Goal: Check status: Check status

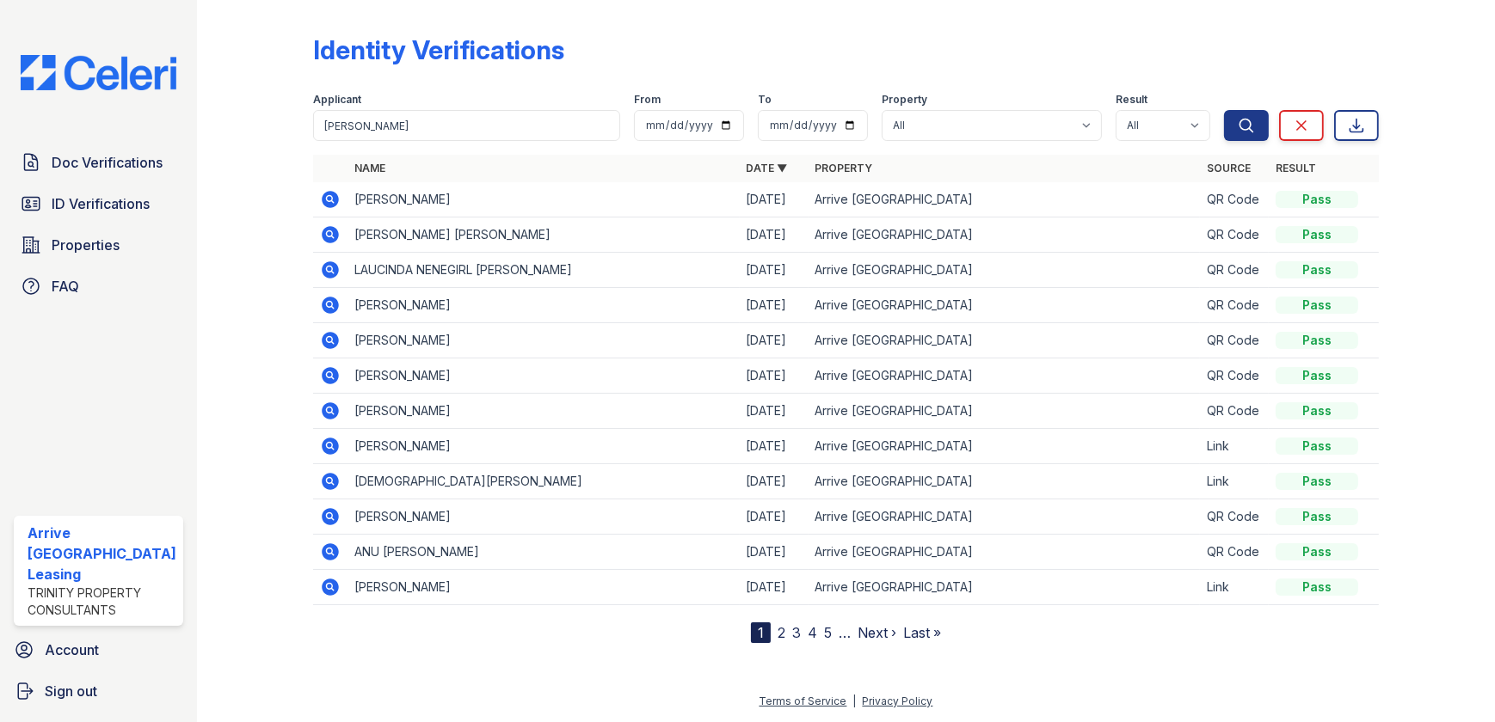
type input "[PERSON_NAME]"
click at [1224, 110] on button "Search" at bounding box center [1246, 125] width 45 height 31
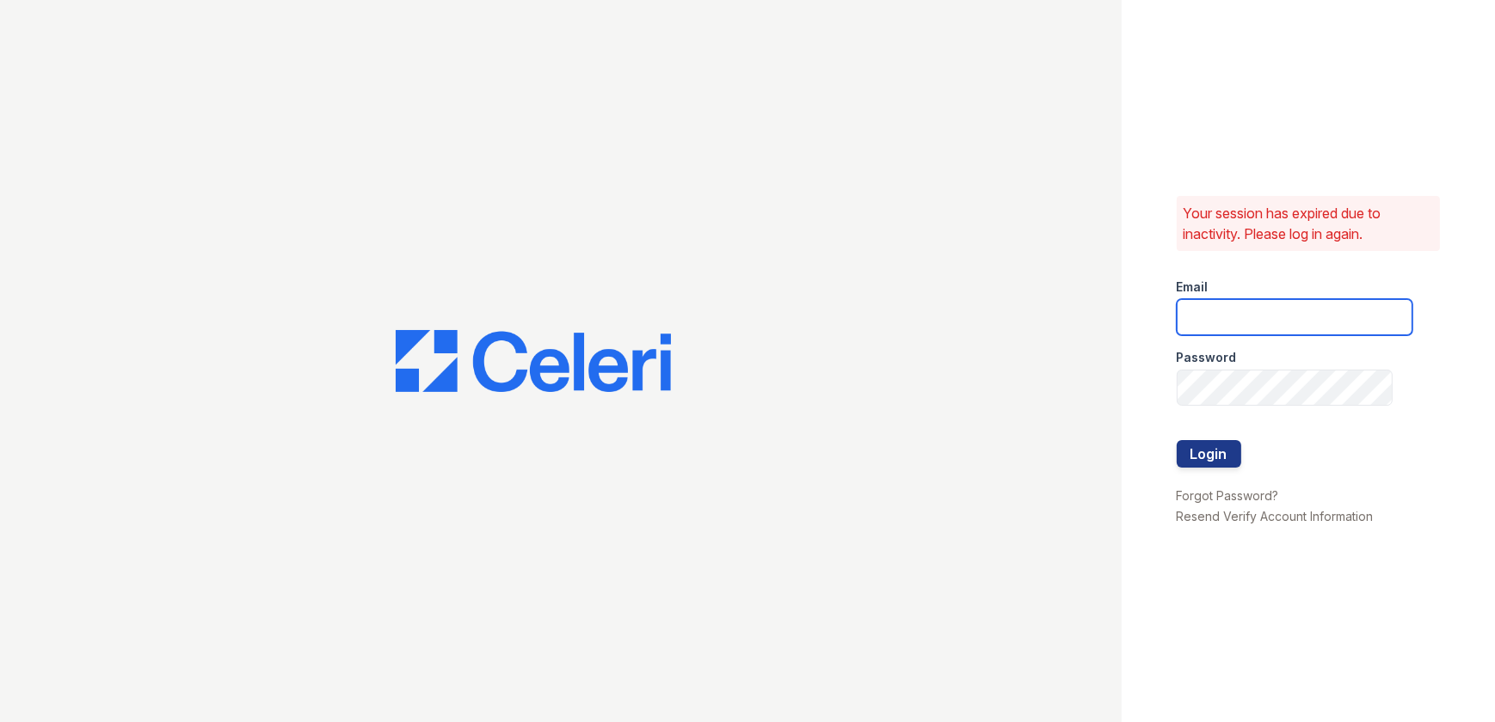
type input "ArriveWestborough@trinity-pm.com"
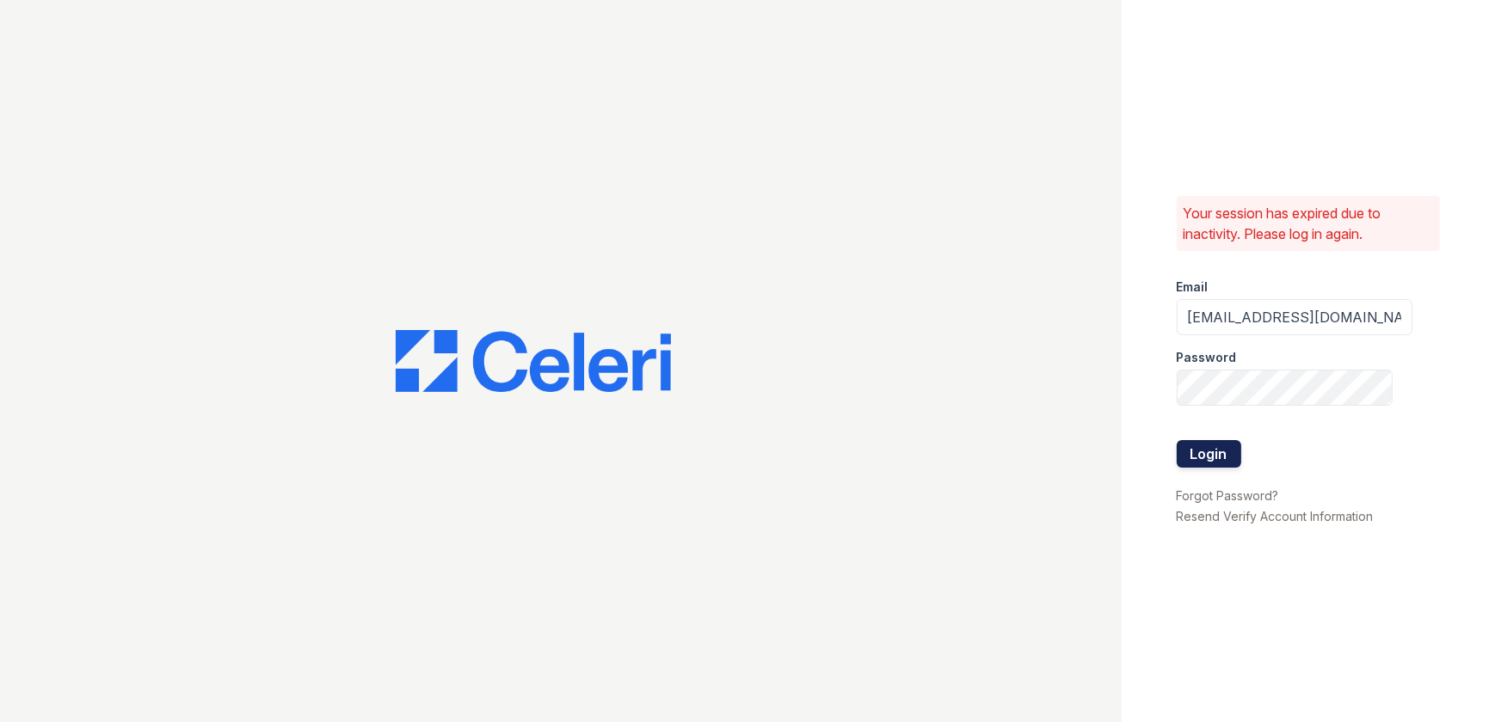
click at [1219, 454] on button "Login" at bounding box center [1208, 454] width 64 height 28
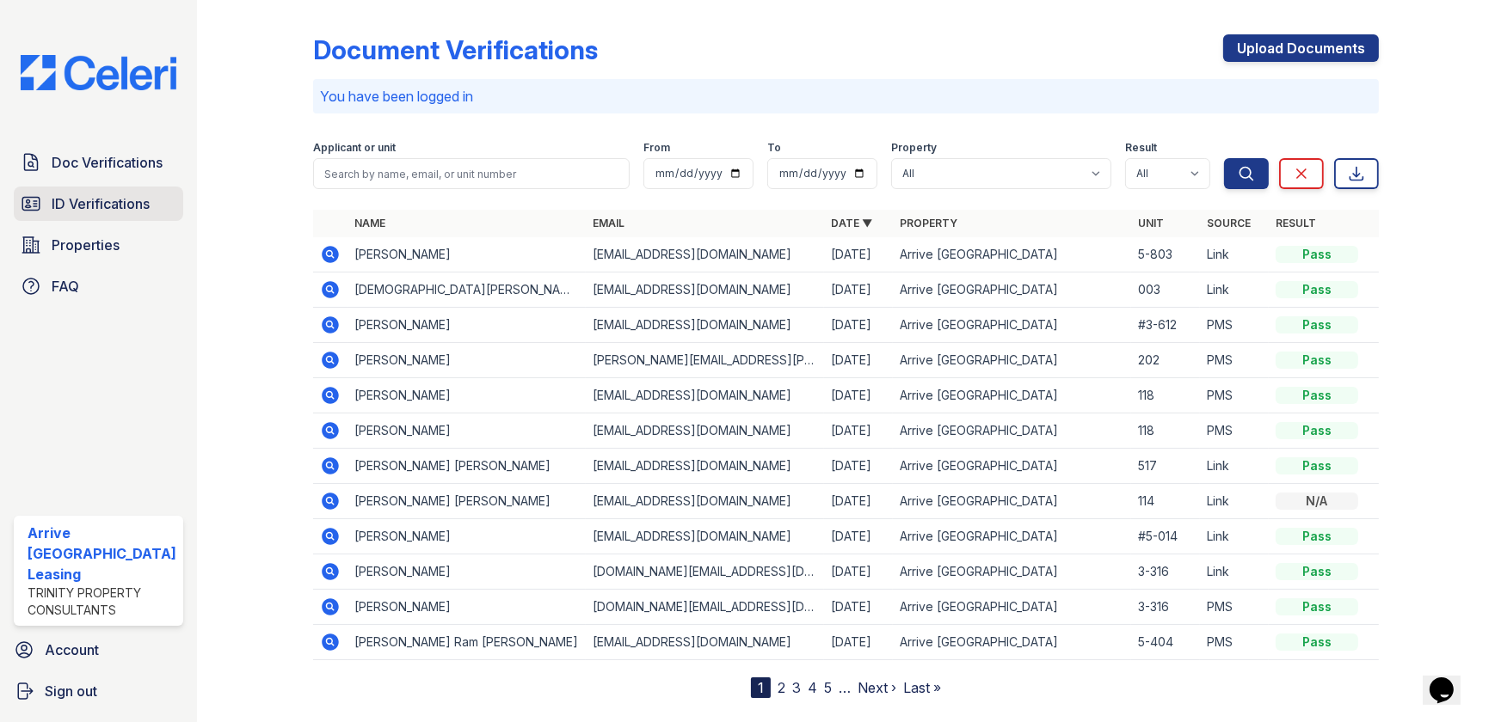
click at [88, 210] on span "ID Verifications" at bounding box center [101, 203] width 98 height 21
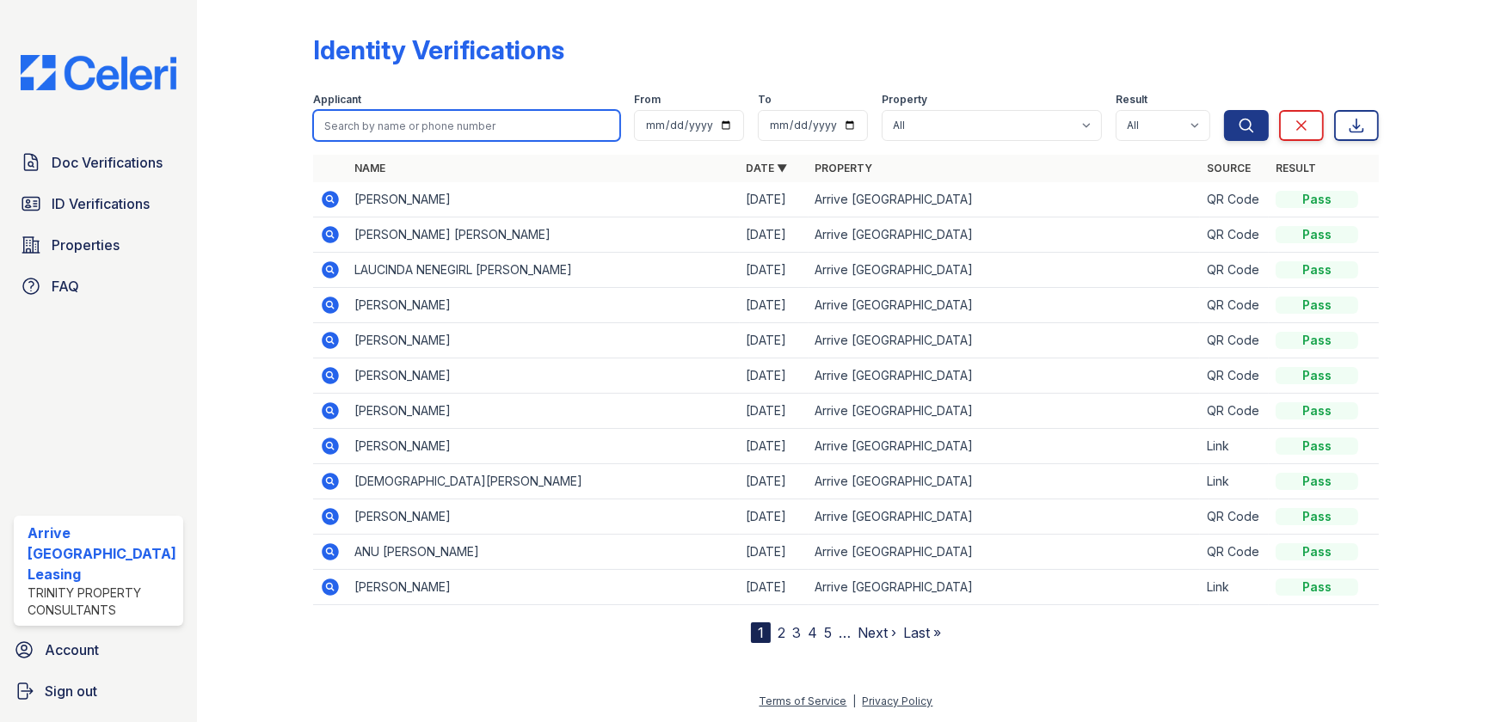
click at [401, 130] on input "search" at bounding box center [466, 125] width 307 height 31
type input "SCOOT"
click at [1224, 110] on button "Search" at bounding box center [1246, 125] width 45 height 31
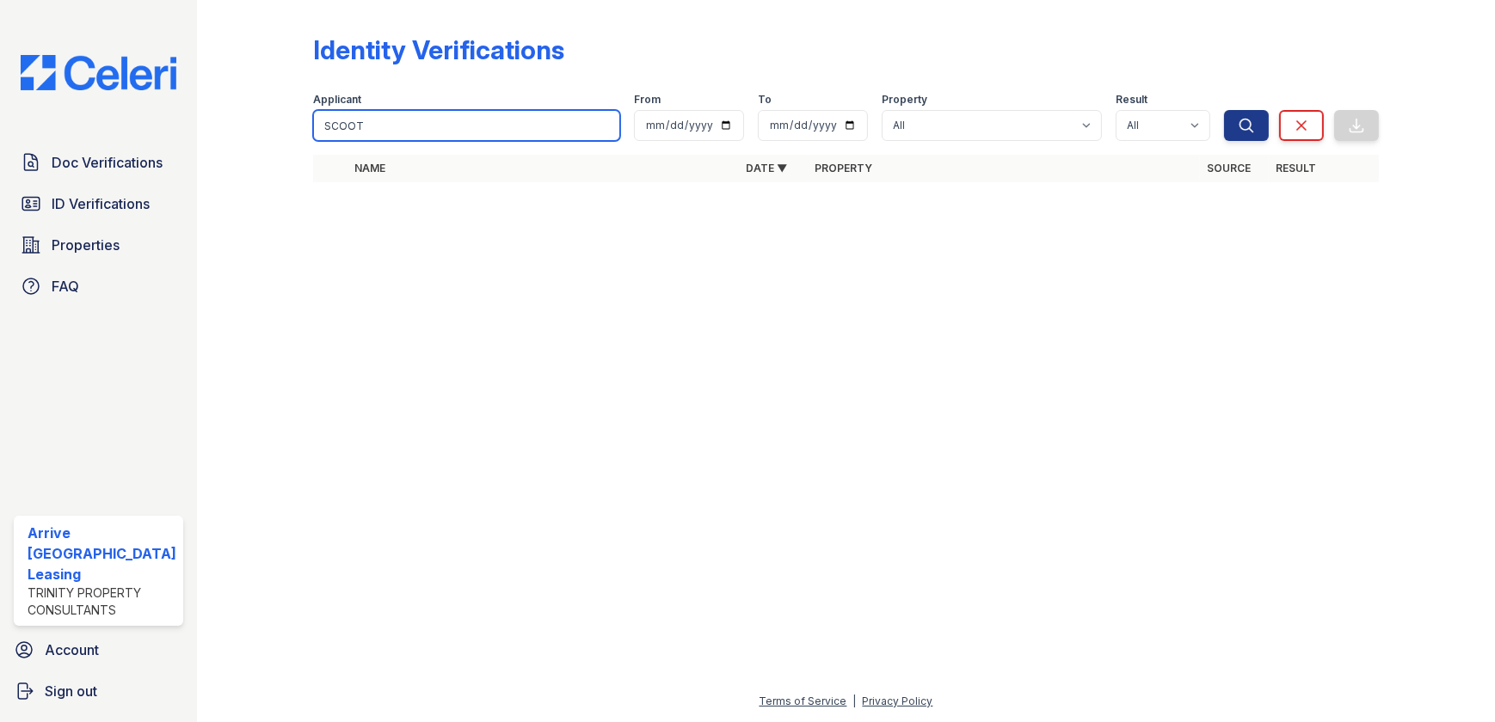
drag, startPoint x: 401, startPoint y: 129, endPoint x: 411, endPoint y: 113, distance: 19.3
click at [402, 129] on input "SCOOT" at bounding box center [466, 125] width 307 height 31
type input "SCOTT"
click at [1224, 110] on button "Search" at bounding box center [1246, 125] width 45 height 31
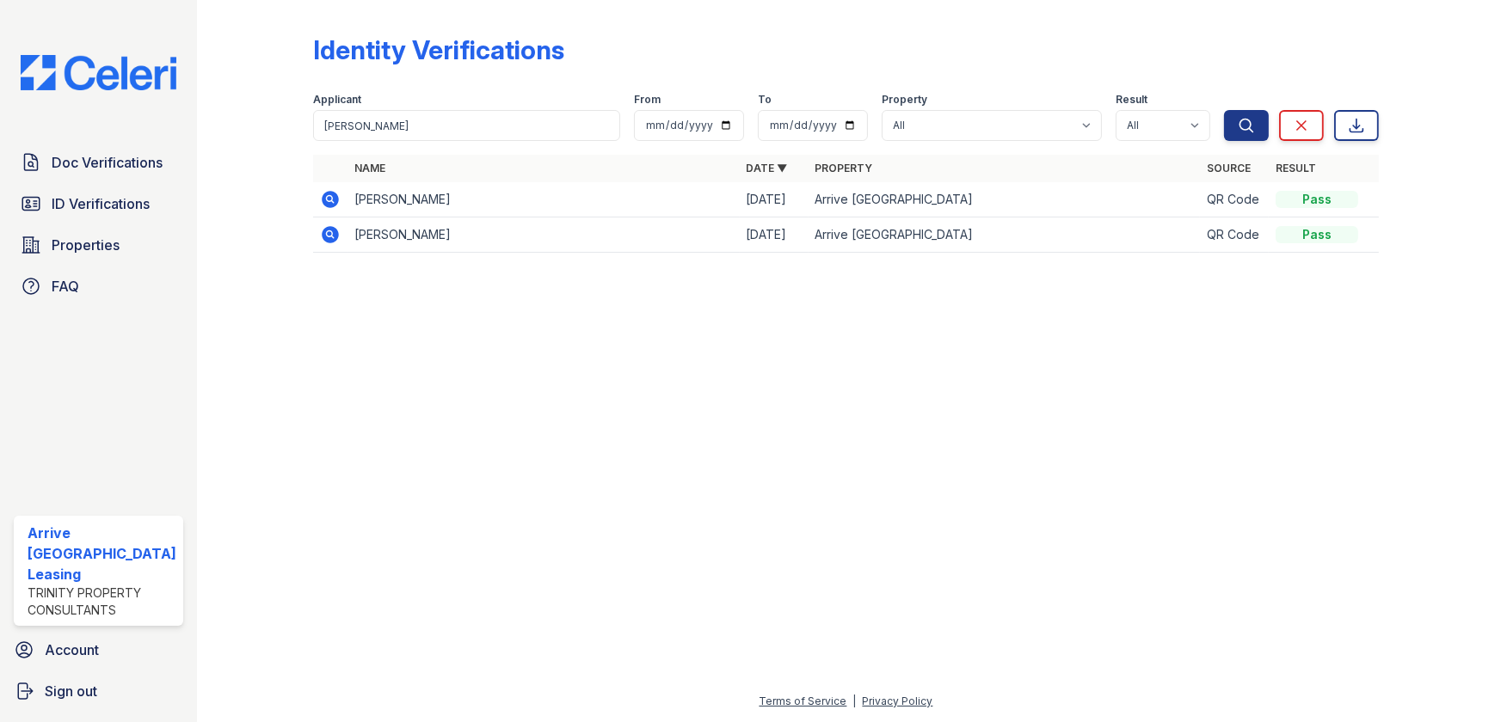
click at [323, 197] on icon at bounding box center [330, 199] width 21 height 21
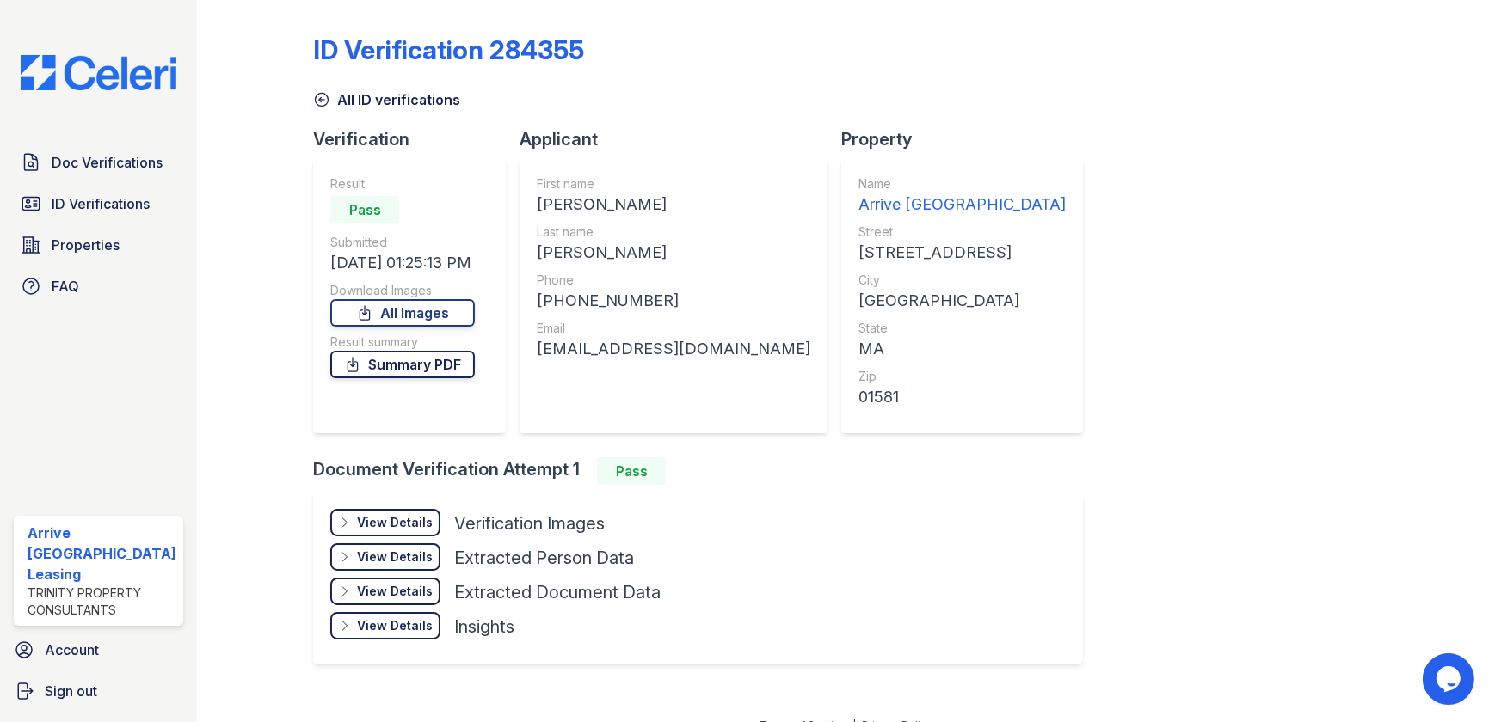
click at [412, 368] on link "Summary PDF" at bounding box center [402, 365] width 144 height 28
click at [123, 163] on span "Doc Verifications" at bounding box center [107, 162] width 111 height 21
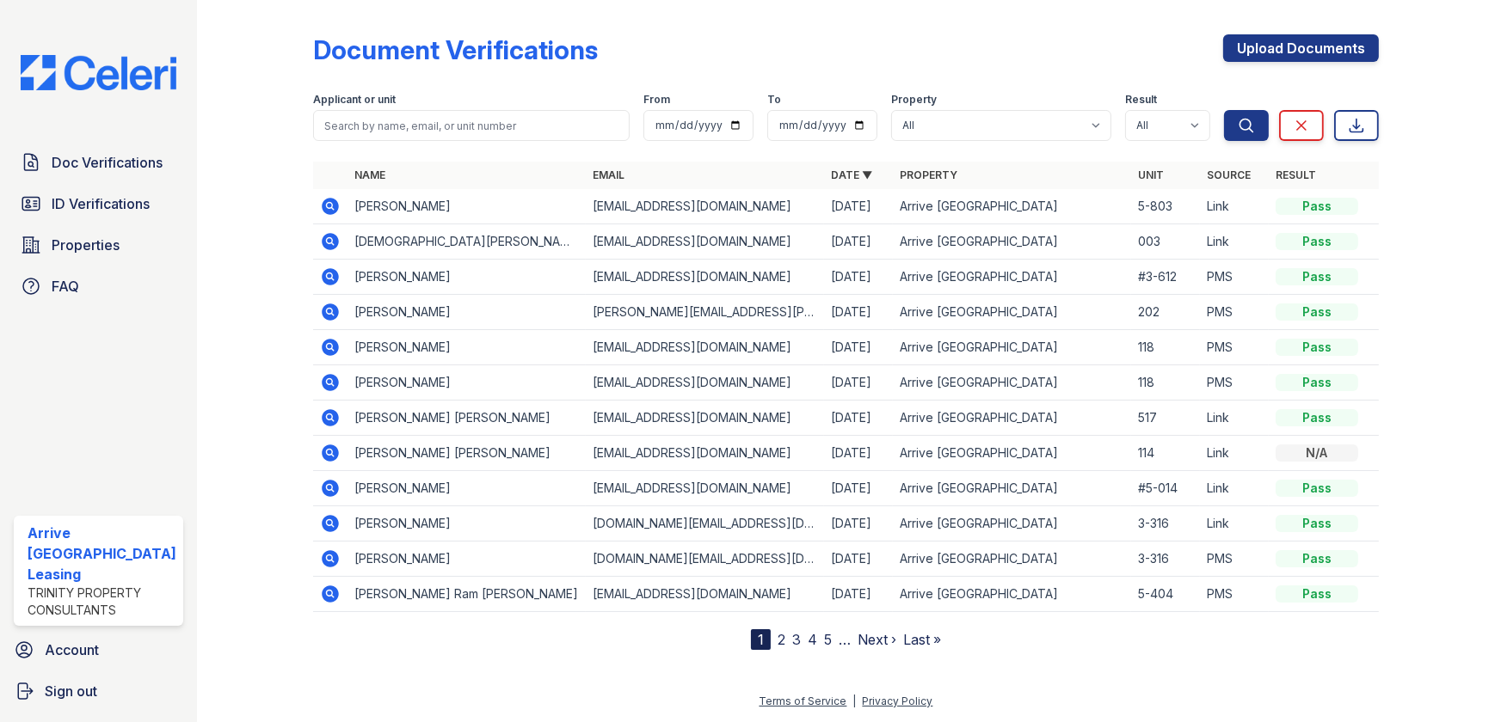
click at [330, 235] on icon at bounding box center [330, 241] width 17 height 17
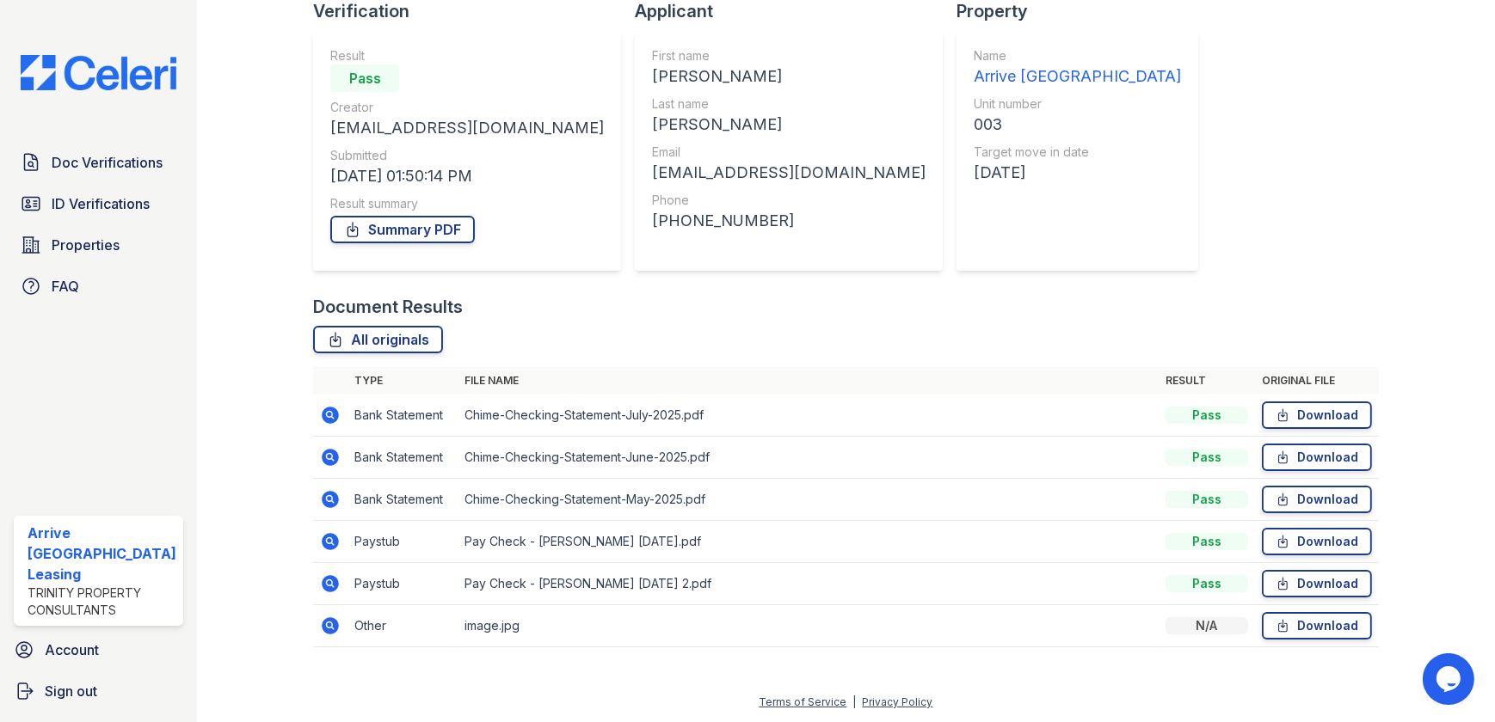
click at [322, 582] on icon at bounding box center [330, 583] width 17 height 17
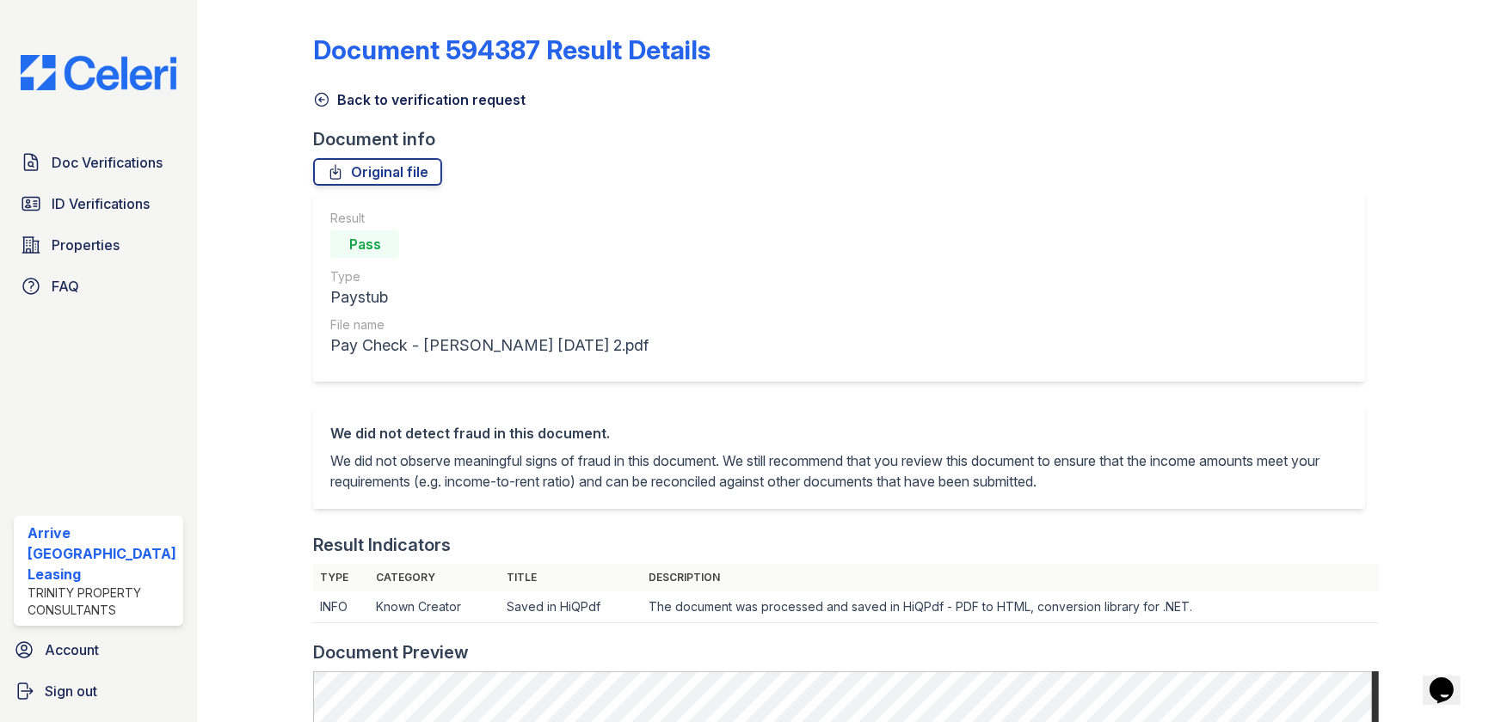
click at [317, 94] on icon at bounding box center [321, 99] width 17 height 17
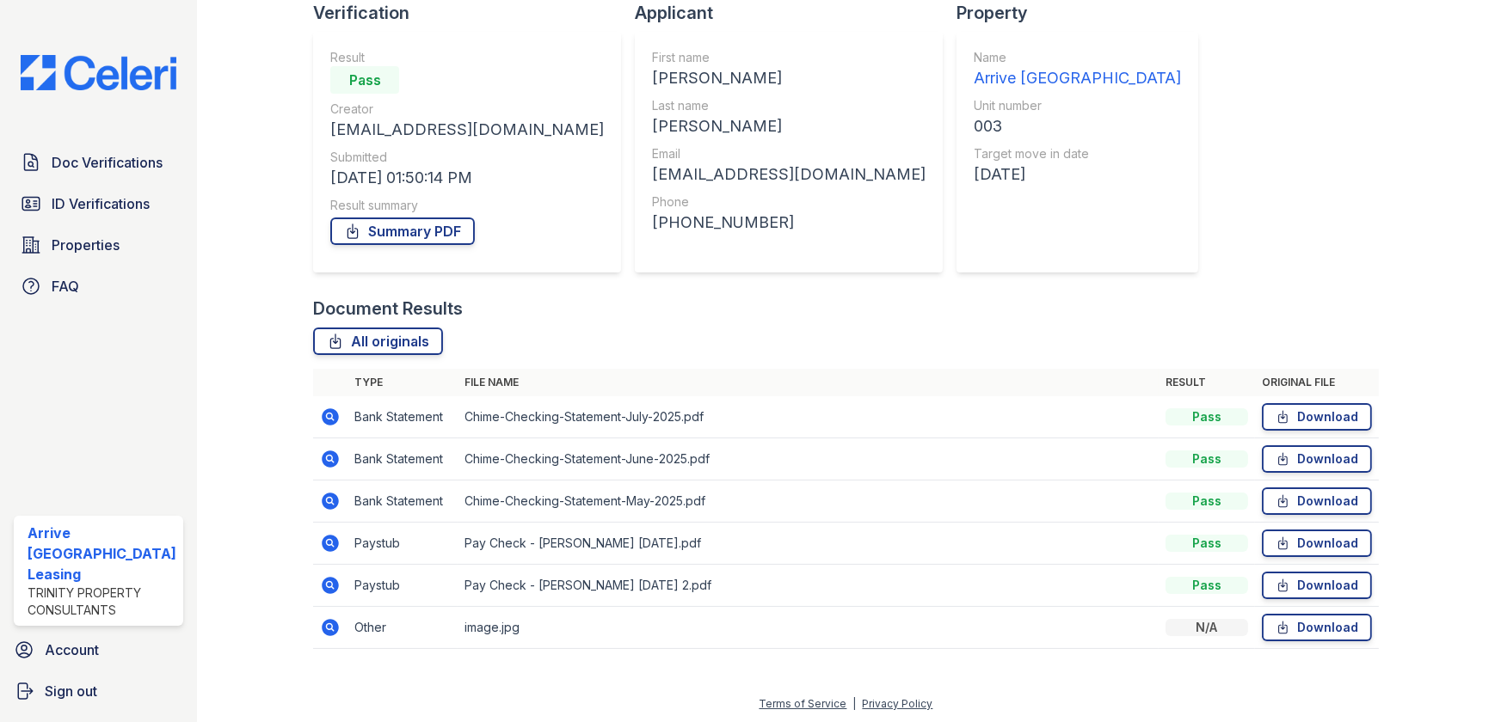
scroll to position [128, 0]
click at [320, 628] on icon at bounding box center [330, 626] width 21 height 21
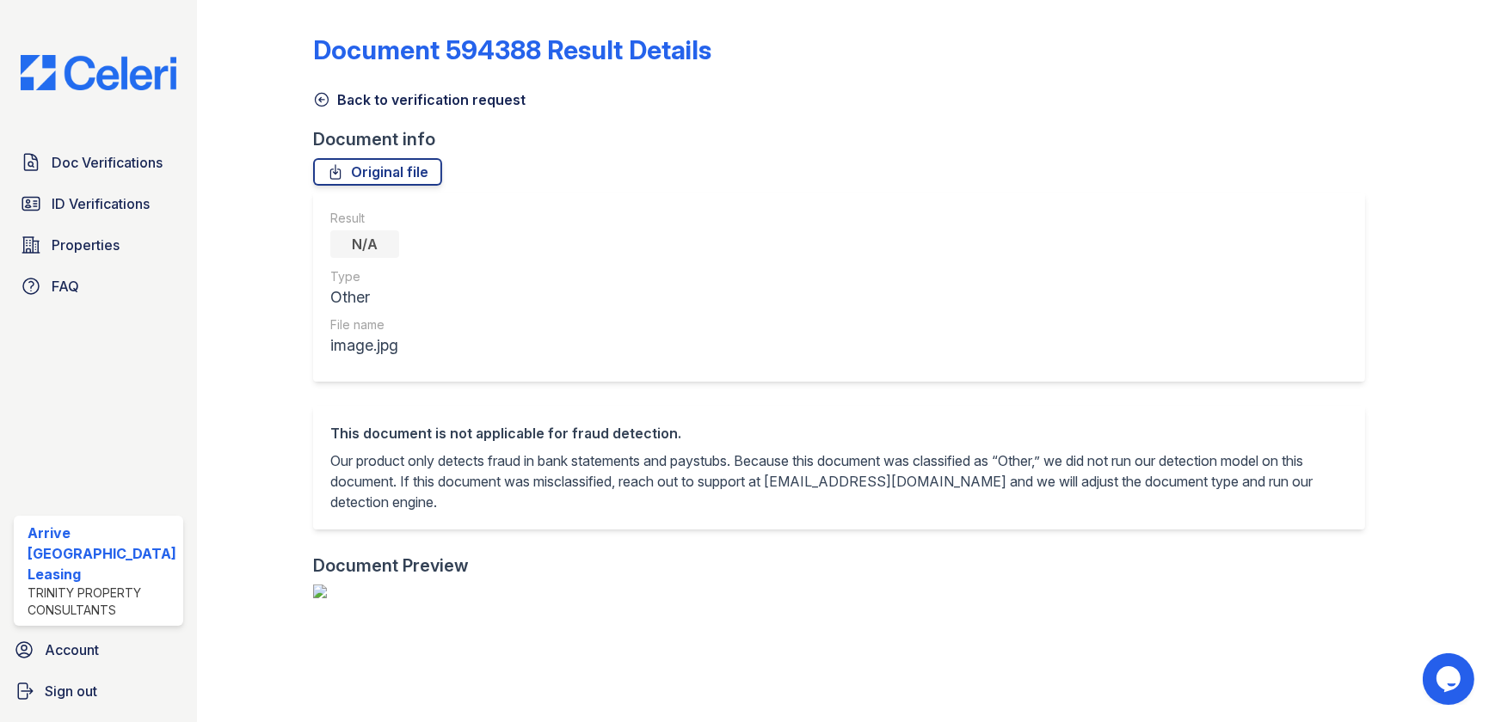
click at [317, 101] on icon at bounding box center [322, 100] width 13 height 13
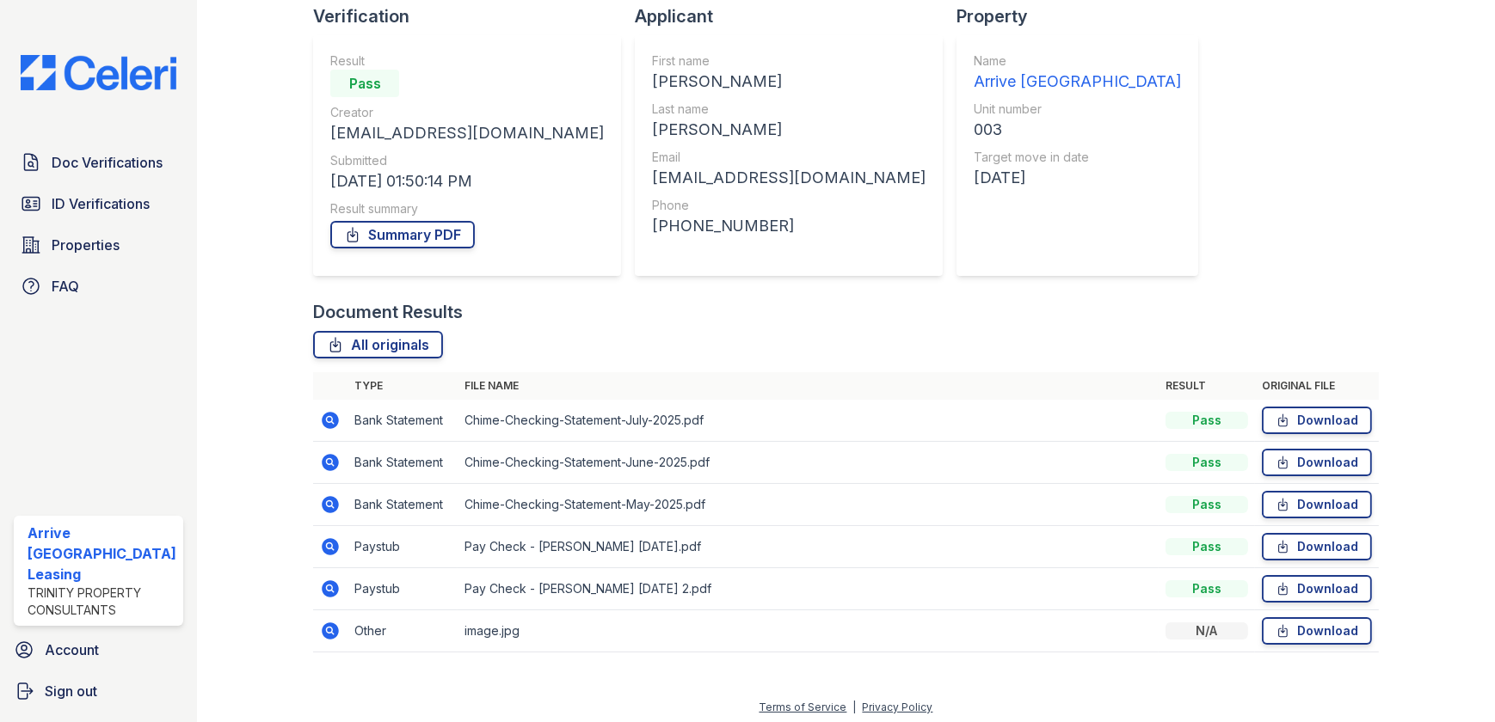
scroll to position [128, 0]
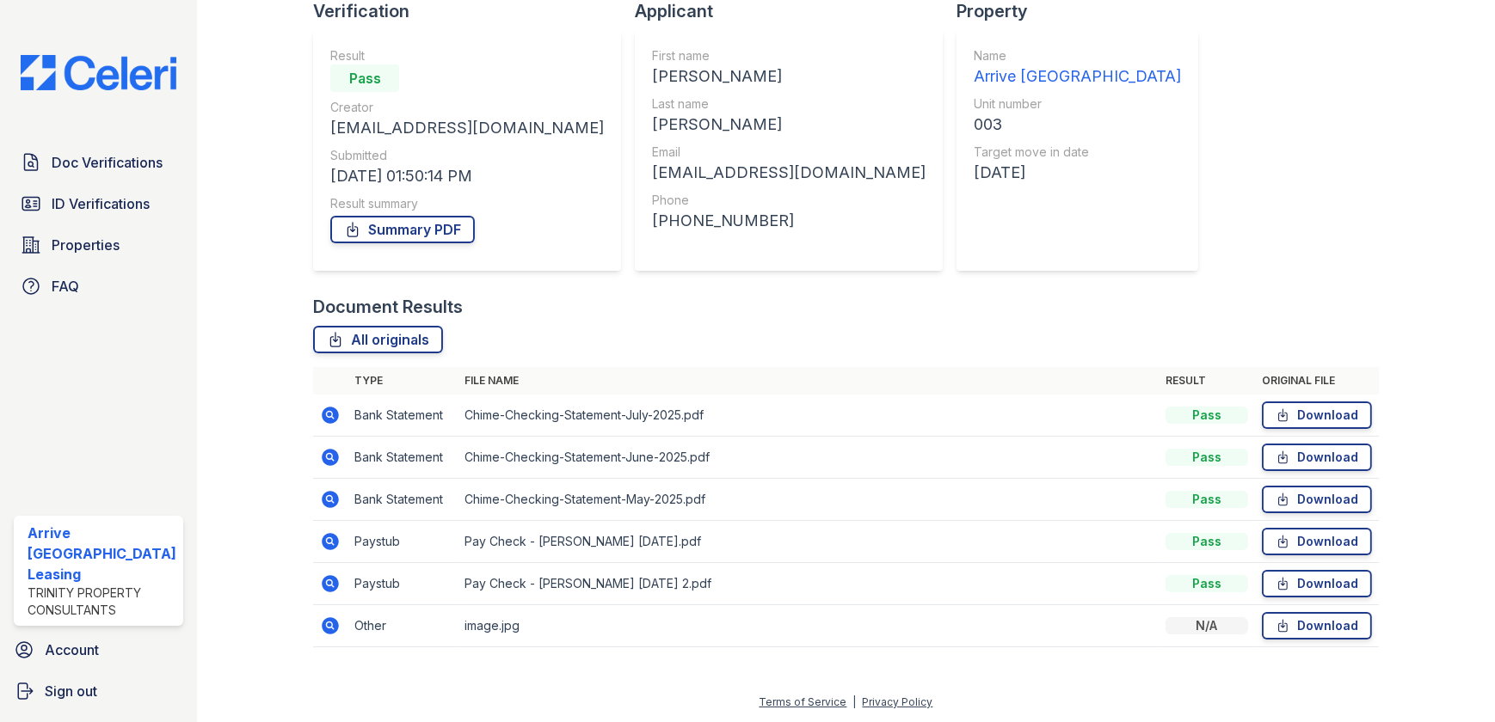
click at [327, 584] on icon at bounding box center [329, 582] width 4 height 4
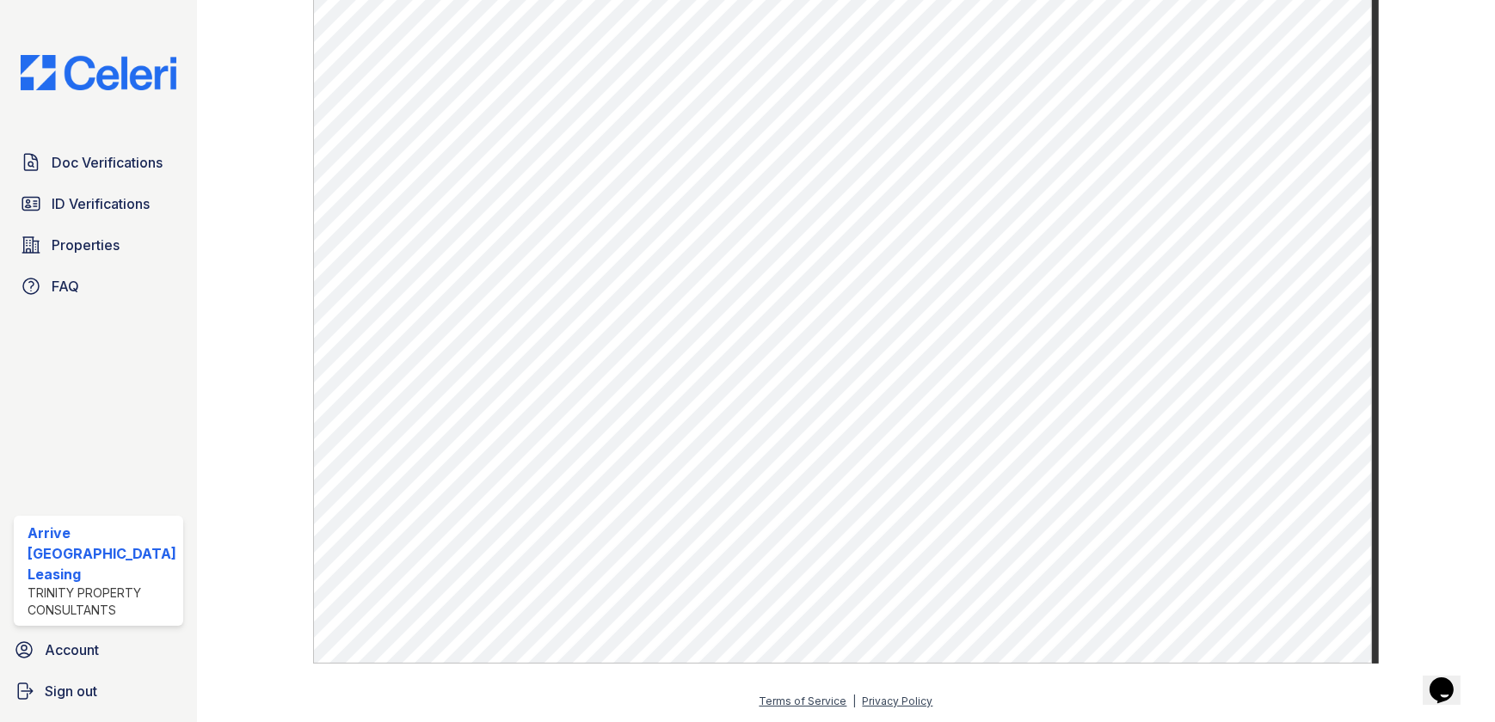
scroll to position [26, 0]
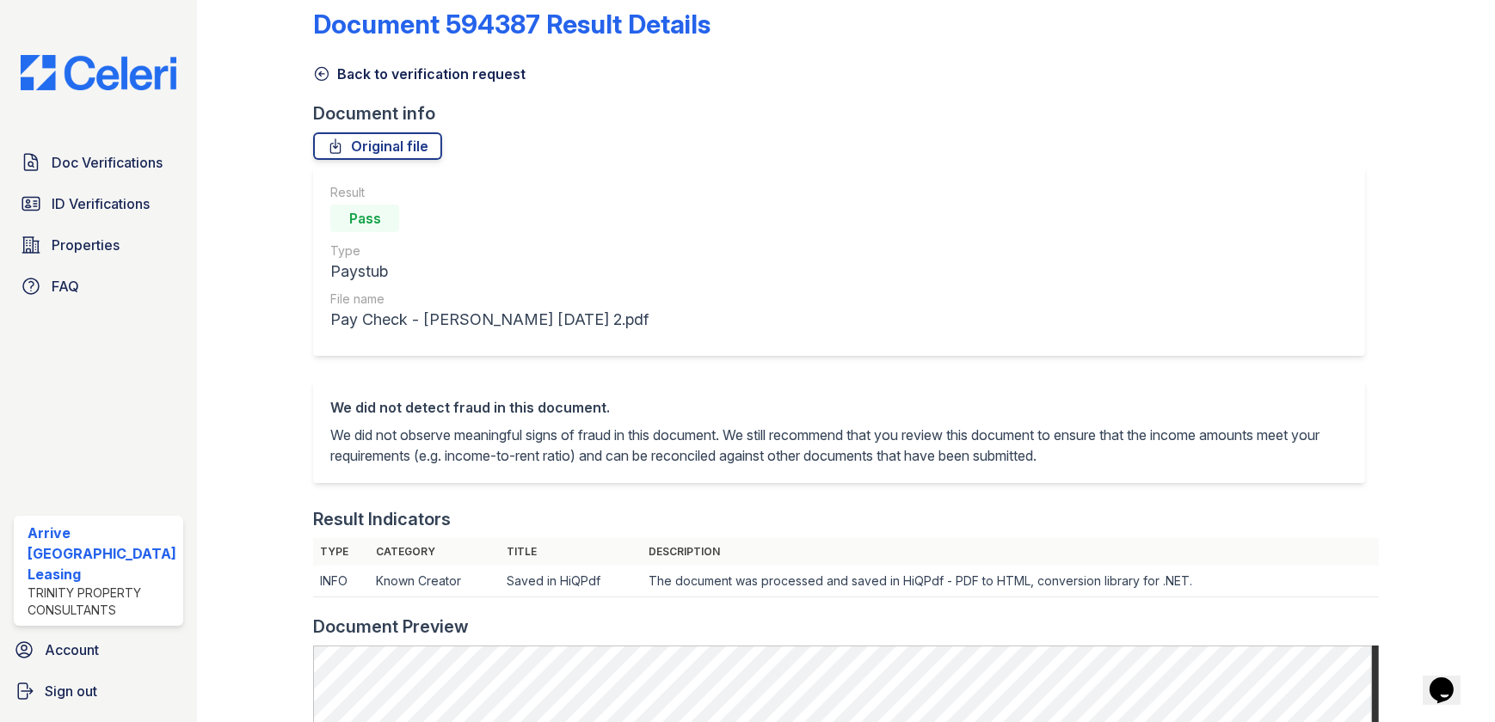
click at [316, 69] on icon at bounding box center [322, 74] width 13 height 13
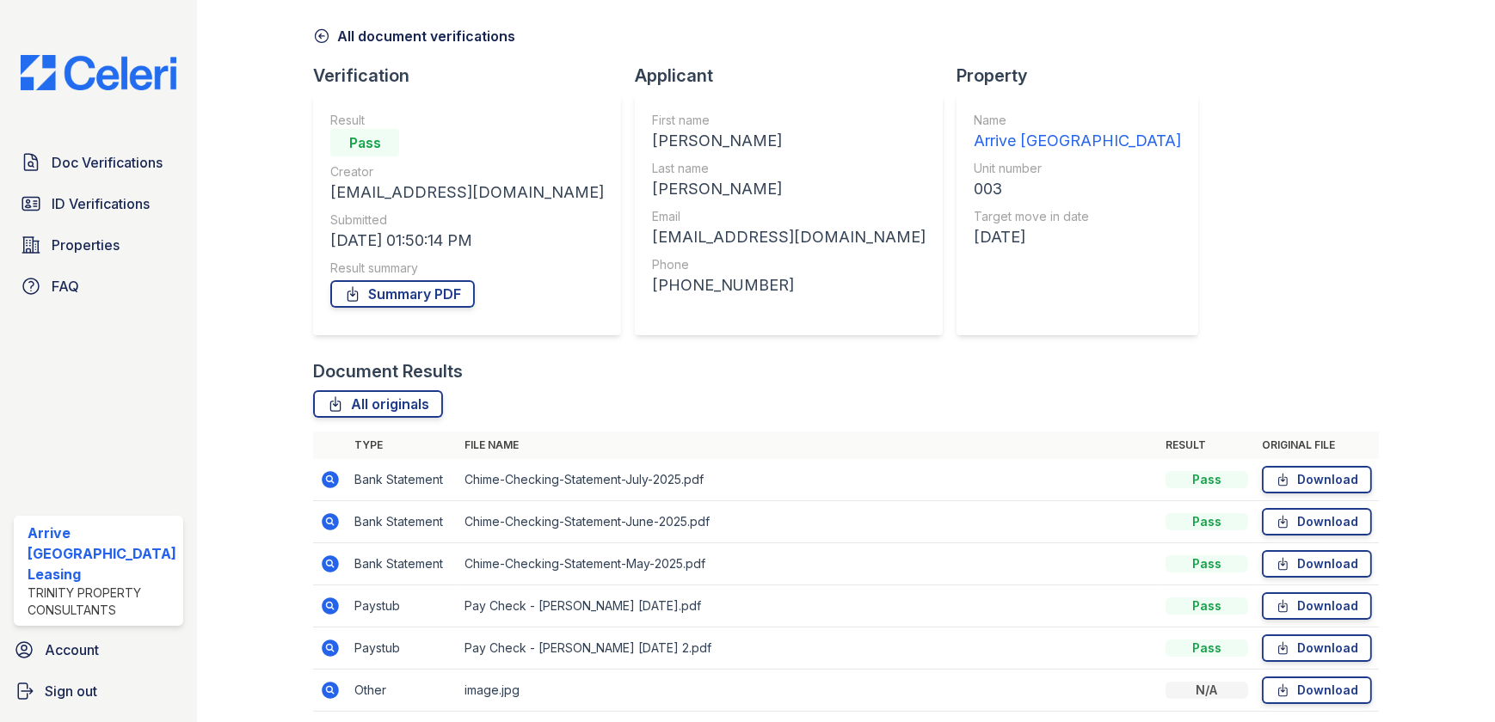
scroll to position [128, 0]
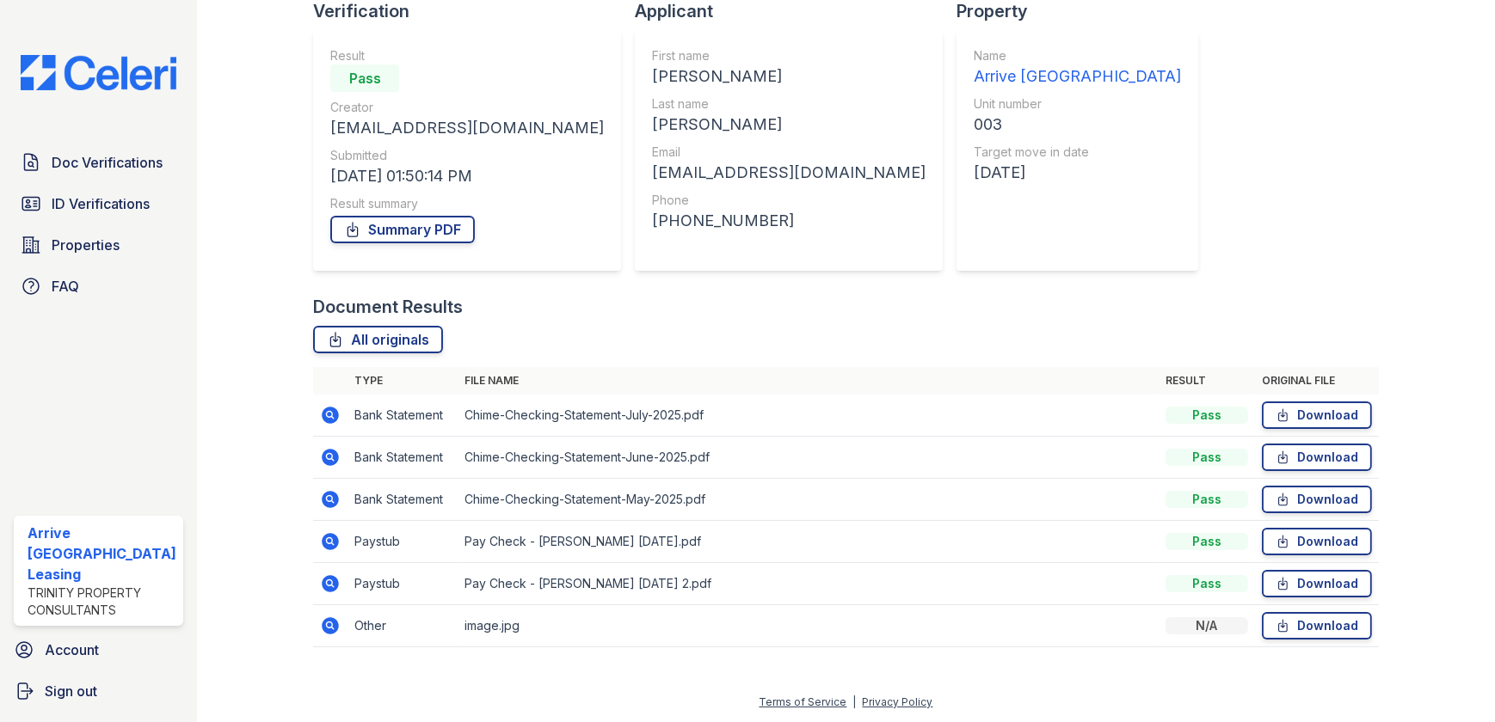
click at [322, 421] on icon at bounding box center [330, 415] width 17 height 17
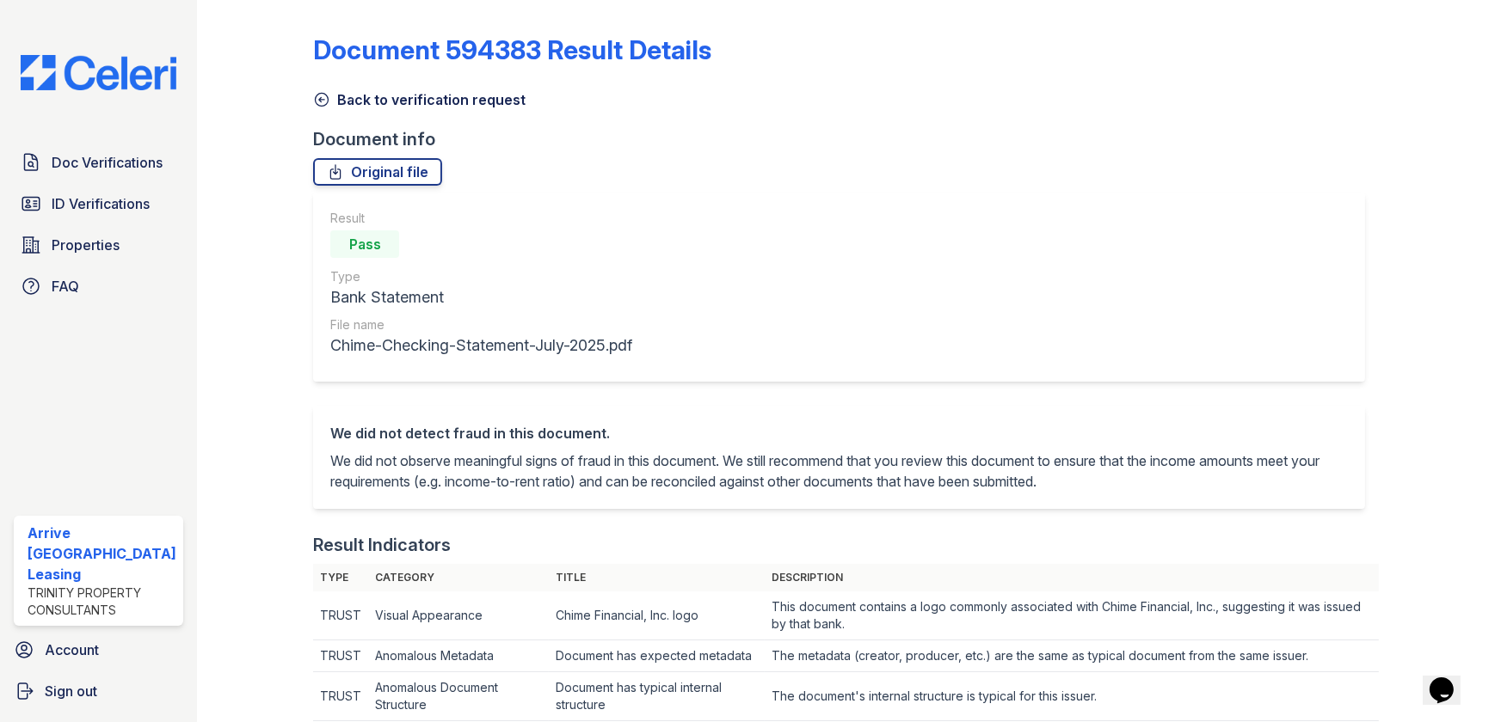
click at [322, 99] on icon at bounding box center [321, 99] width 17 height 17
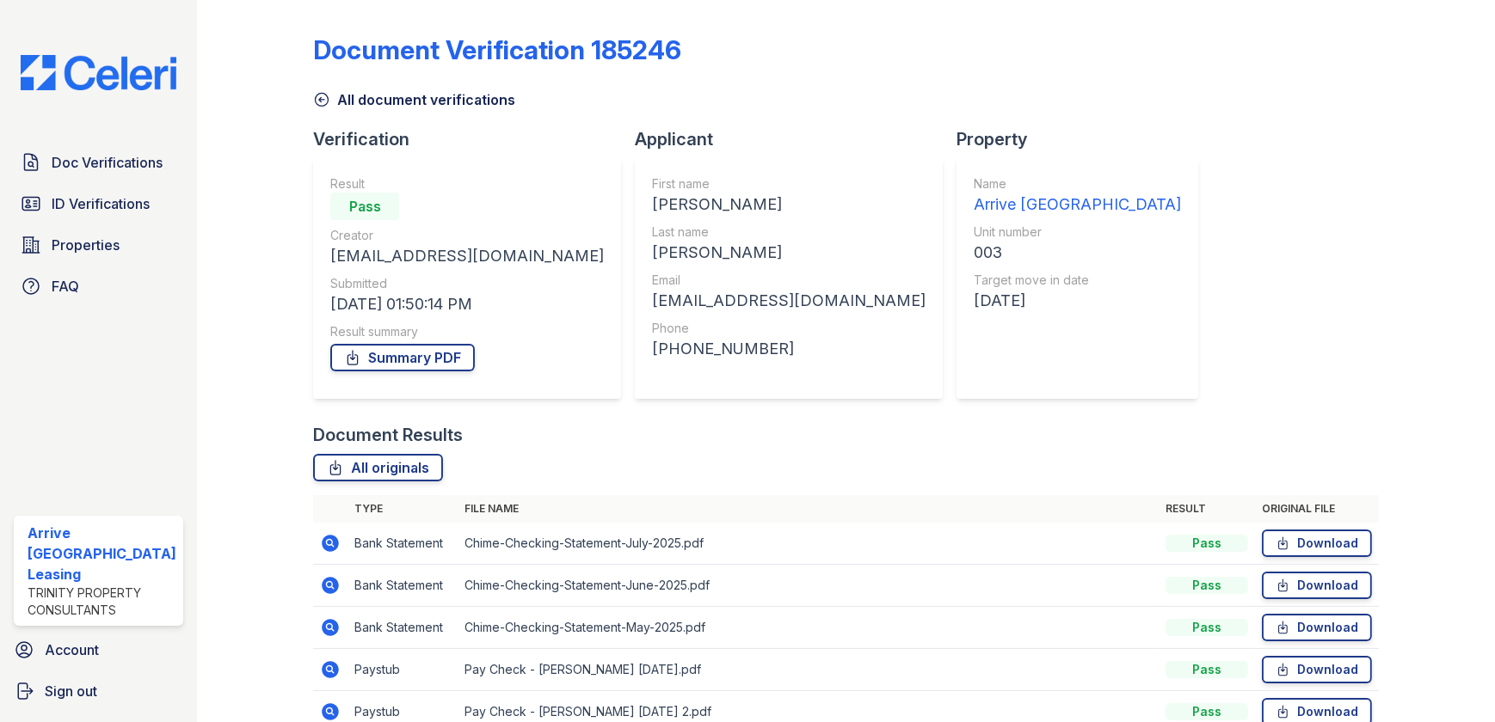
click at [329, 589] on icon at bounding box center [330, 585] width 17 height 17
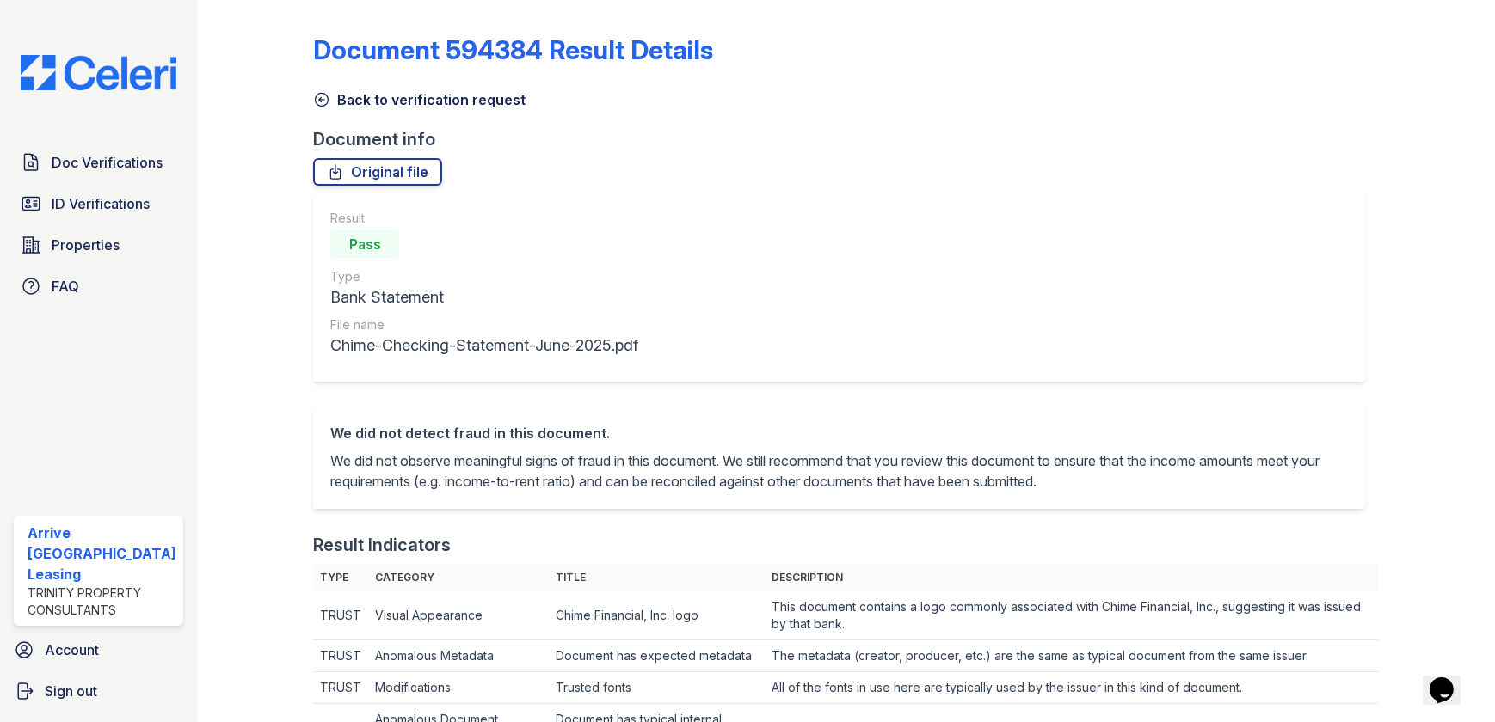
click at [316, 99] on icon at bounding box center [322, 100] width 13 height 13
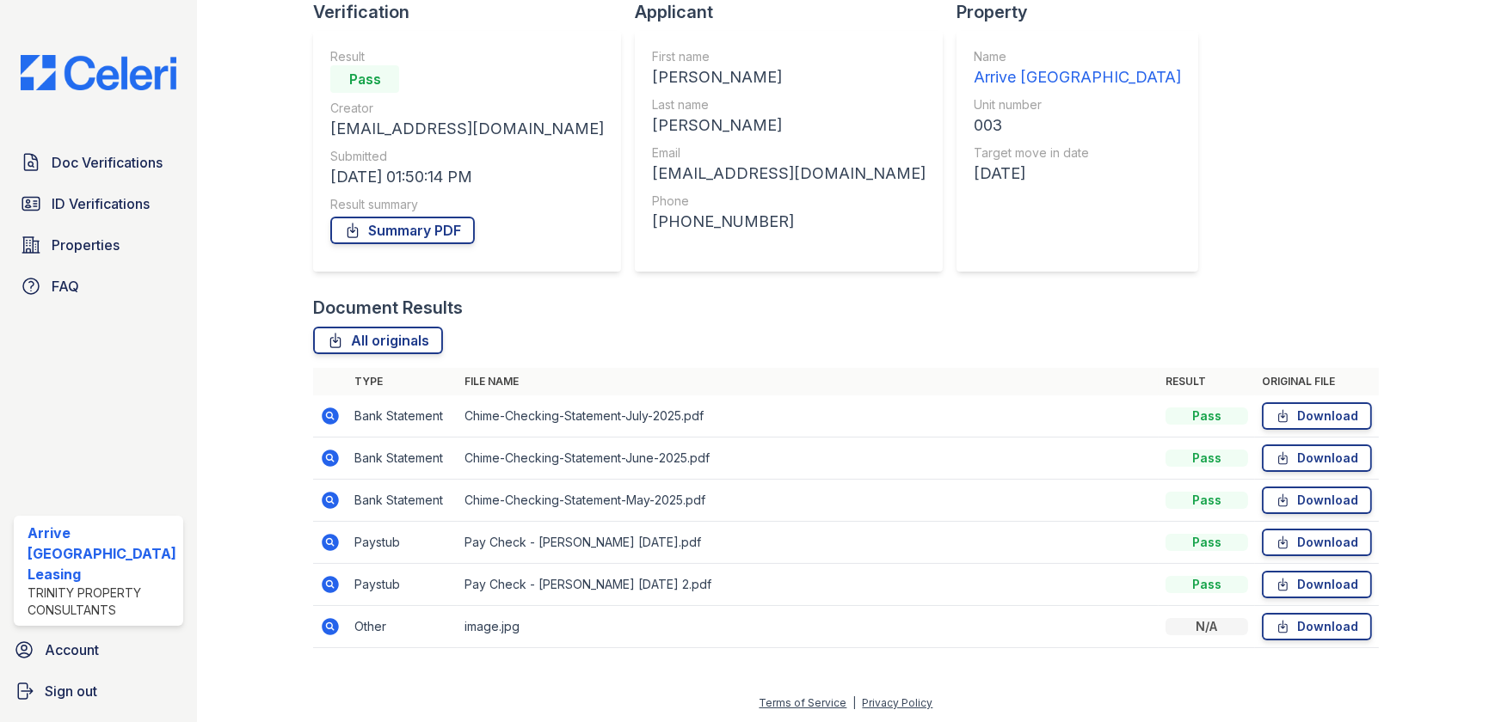
scroll to position [128, 0]
click at [323, 464] on icon at bounding box center [330, 457] width 17 height 17
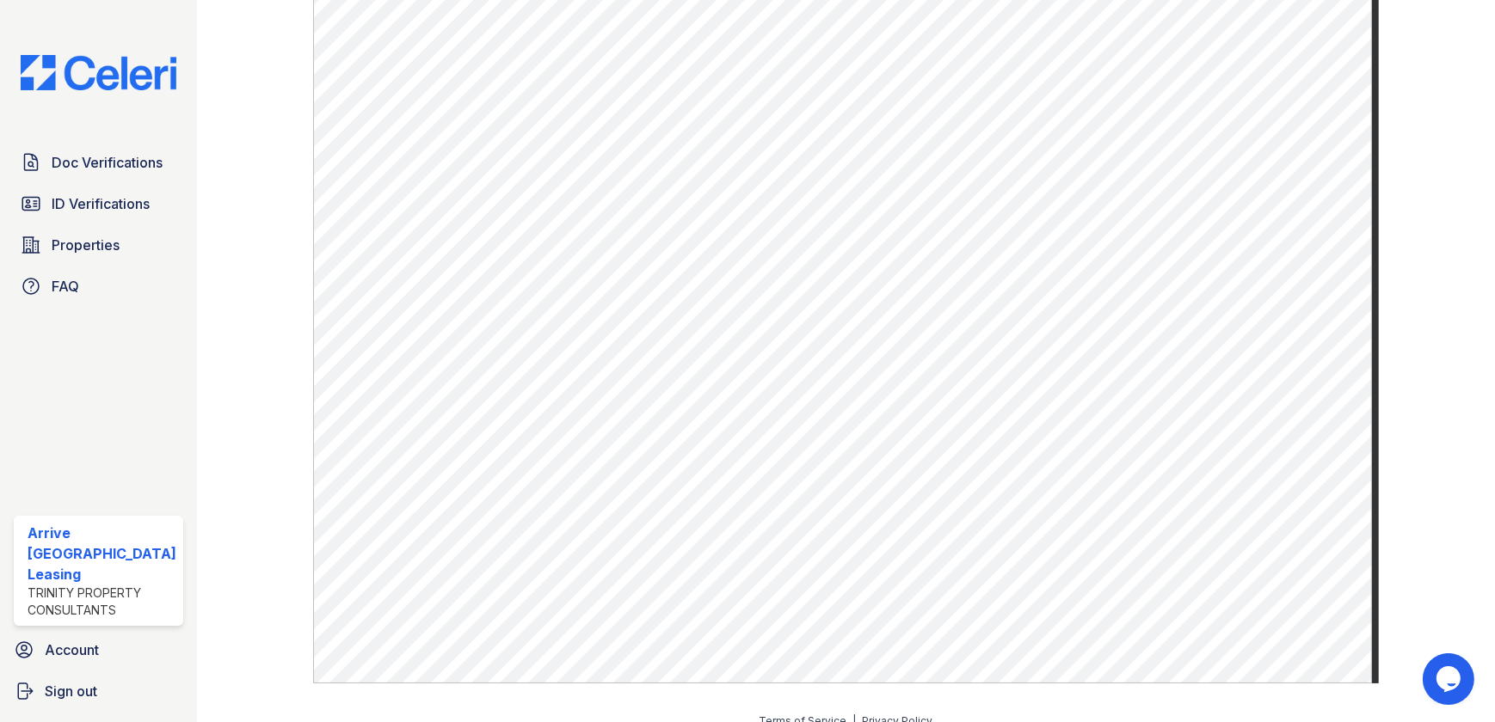
scroll to position [940, 0]
